Goal: Check status

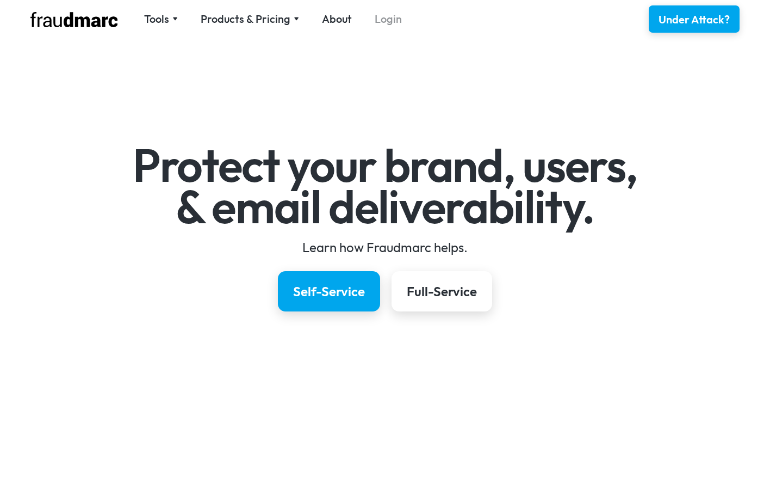
click at [393, 20] on link "Login" at bounding box center [388, 18] width 27 height 15
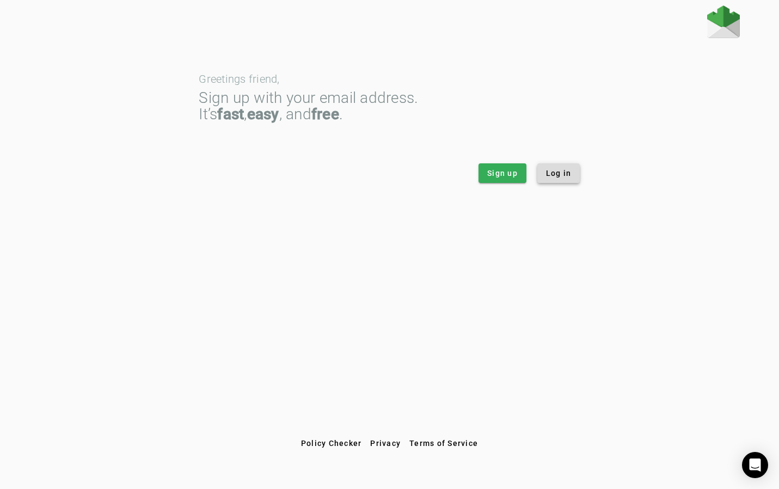
click at [563, 177] on span "Log in" at bounding box center [559, 173] width 26 height 11
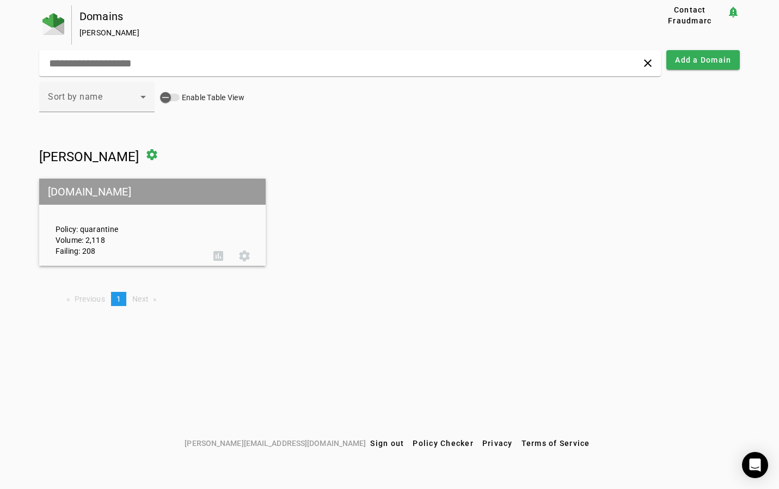
click at [110, 226] on div "Policy: quarantine Volume: 2,118 Failing: 208" at bounding box center [126, 222] width 158 height 68
click at [245, 257] on span at bounding box center [244, 256] width 26 height 26
click at [139, 158] on span at bounding box center [152, 154] width 26 height 26
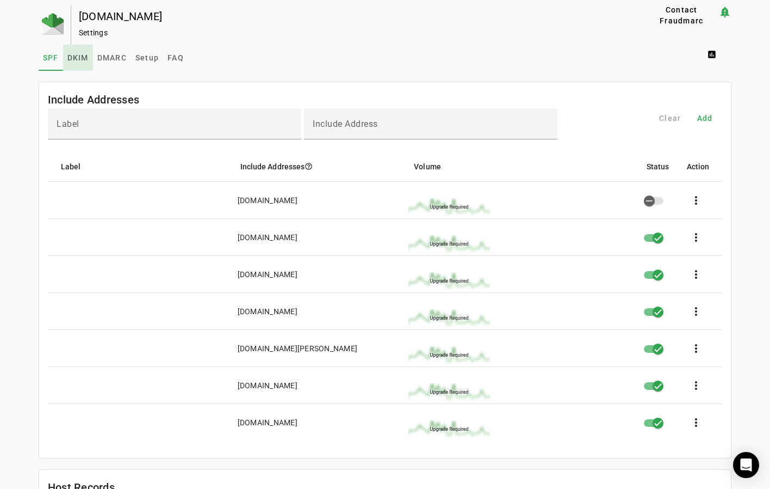
click at [78, 57] on span "DKIM" at bounding box center [77, 58] width 21 height 8
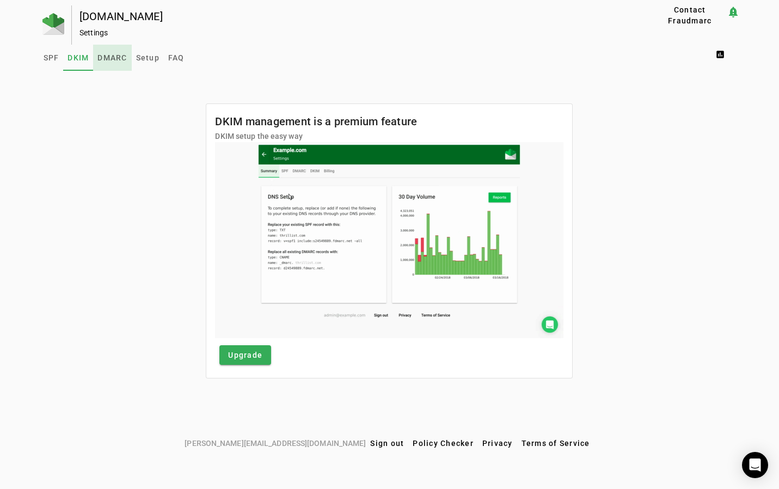
click at [114, 58] on span "DMARC" at bounding box center [111, 58] width 29 height 8
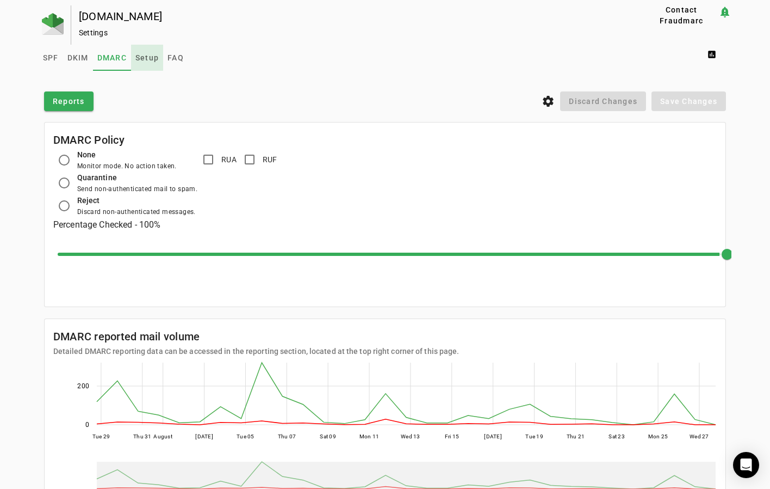
click at [143, 60] on span "Setup" at bounding box center [146, 58] width 23 height 8
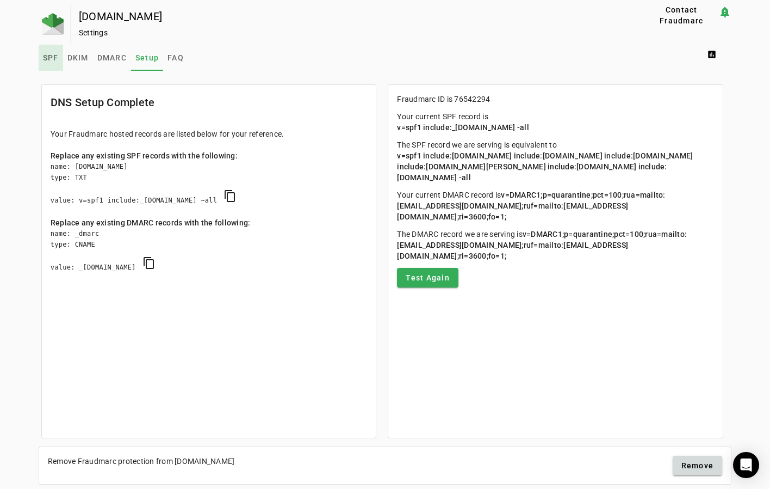
click at [48, 61] on span "SPF" at bounding box center [51, 58] width 16 height 8
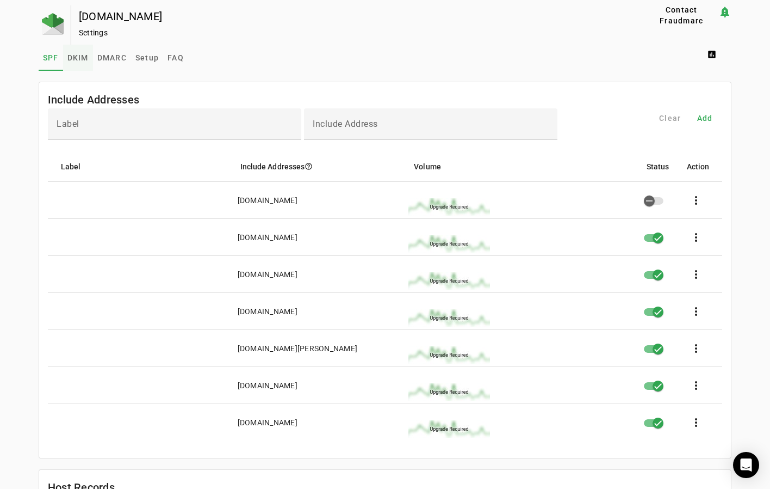
click at [73, 58] on span "DKIM" at bounding box center [77, 58] width 21 height 8
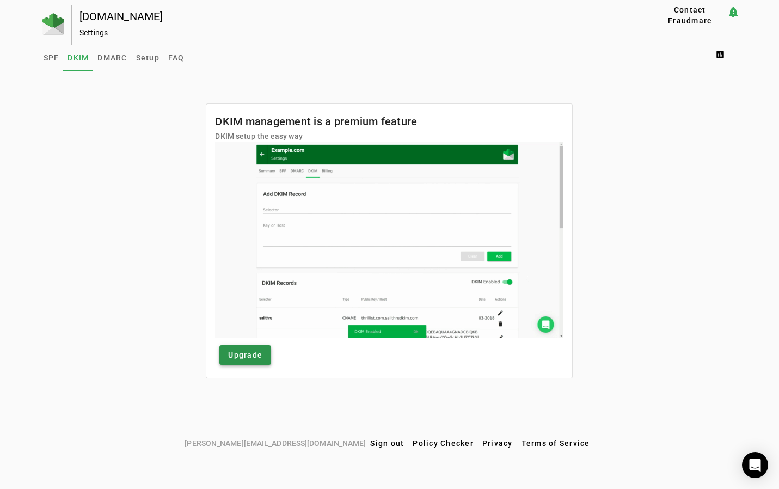
click at [255, 355] on span "Upgrade" at bounding box center [245, 354] width 34 height 11
